Goal: Task Accomplishment & Management: Manage account settings

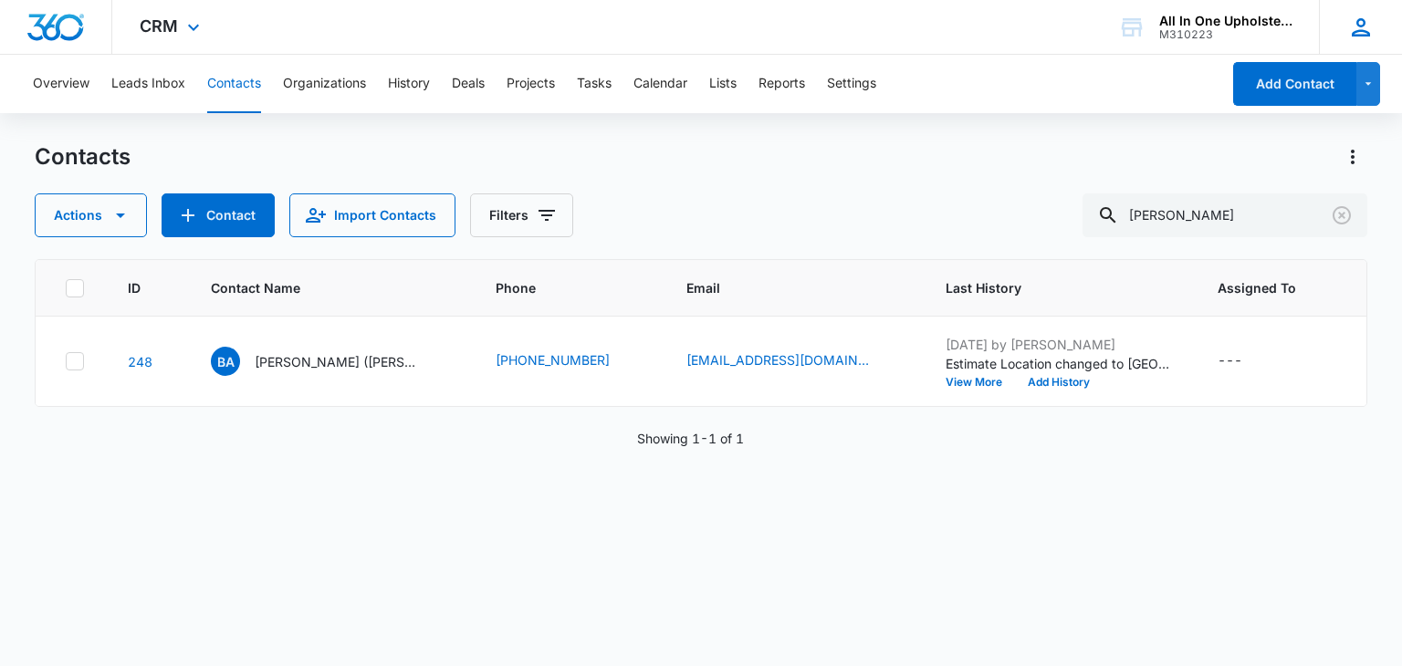
click at [1361, 26] on icon at bounding box center [1360, 27] width 18 height 18
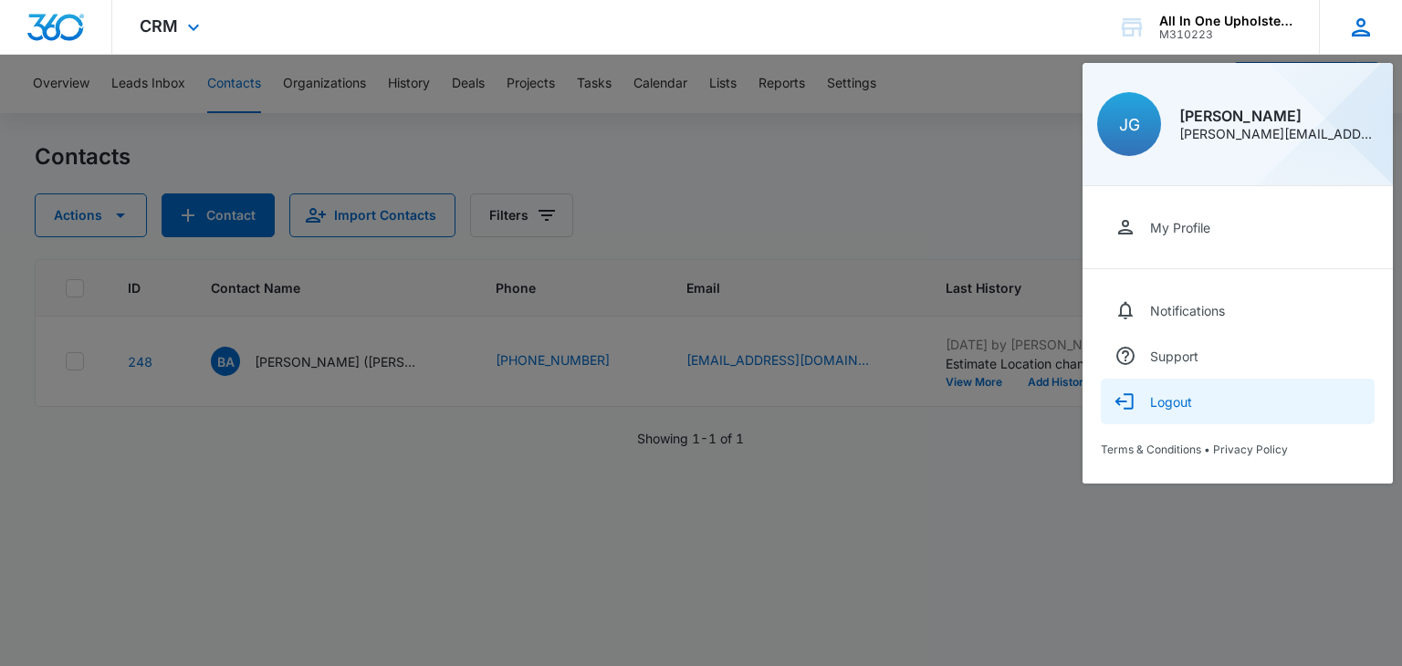
click at [1175, 405] on div "Logout" at bounding box center [1171, 402] width 42 height 16
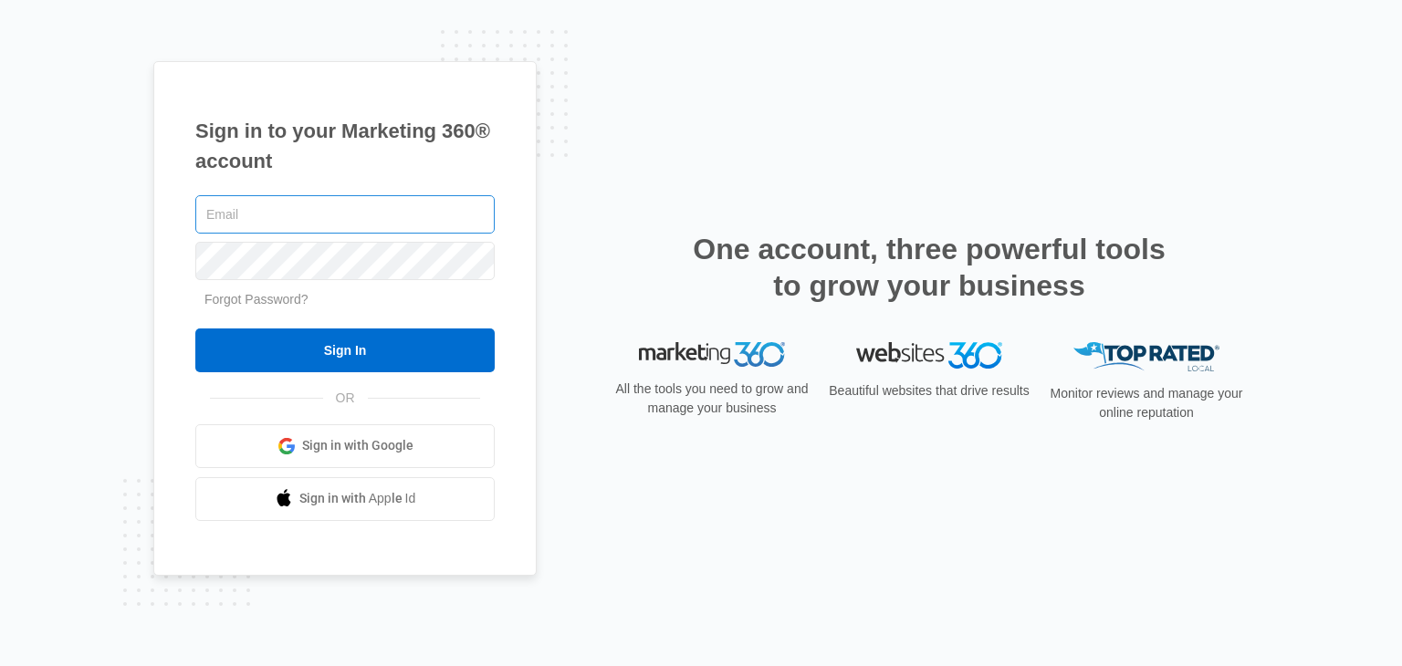
type input "[PERSON_NAME][EMAIL_ADDRESS][DOMAIN_NAME]"
click at [256, 207] on input "[PERSON_NAME][EMAIL_ADDRESS][DOMAIN_NAME]" at bounding box center [344, 214] width 299 height 38
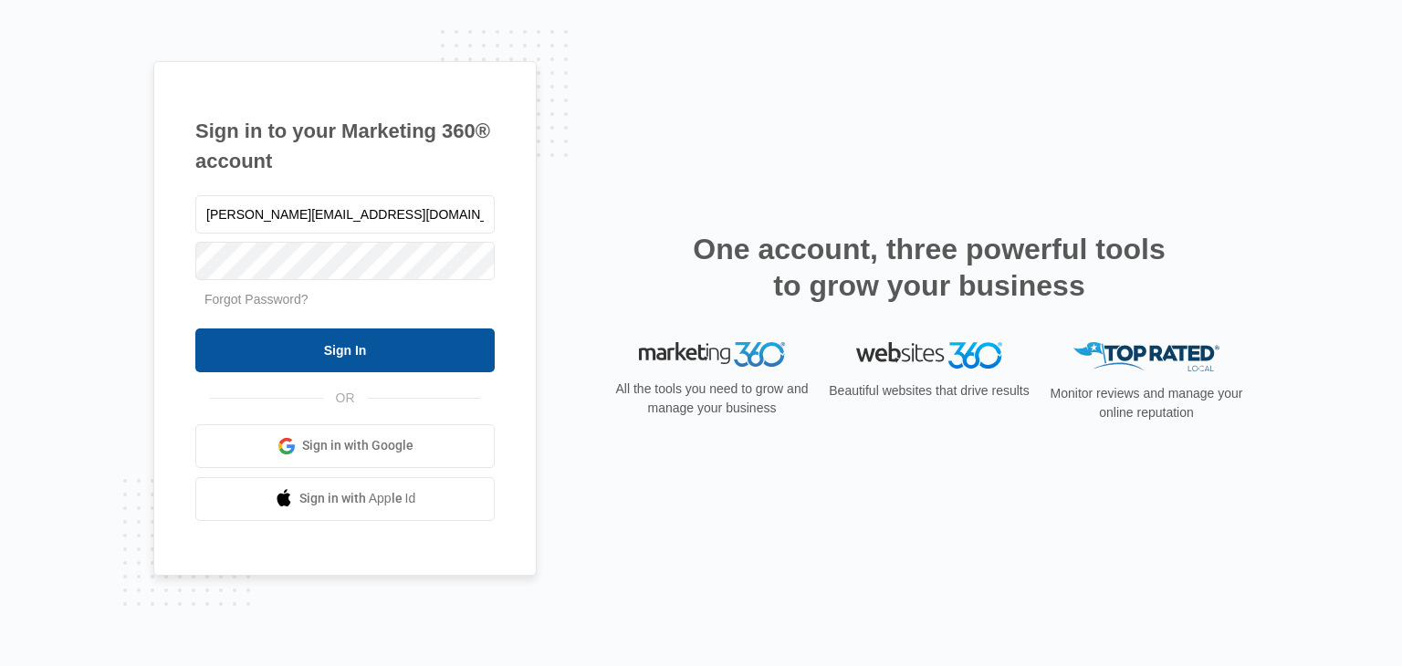
click at [349, 355] on input "Sign In" at bounding box center [344, 351] width 299 height 44
